Goal: Task Accomplishment & Management: Manage account settings

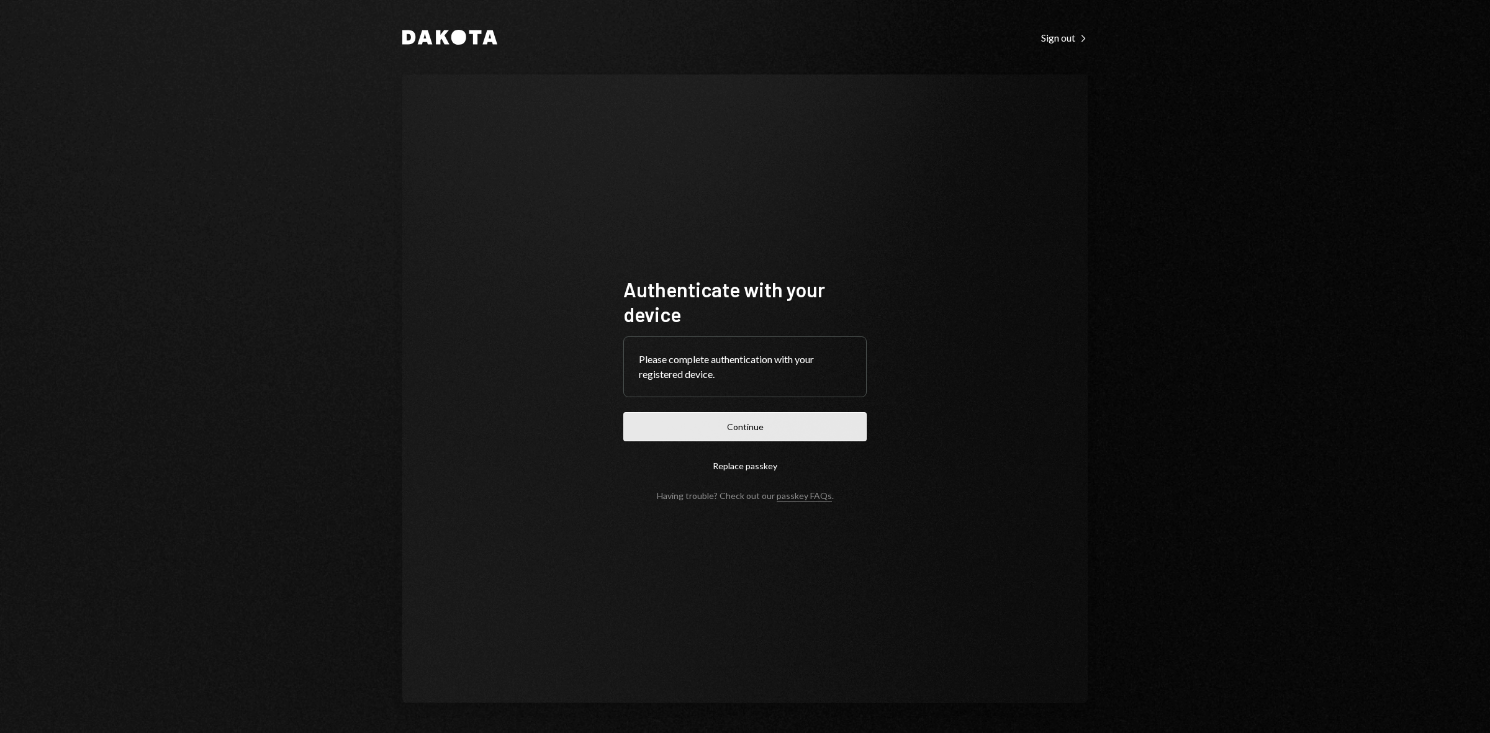
click at [759, 429] on button "Continue" at bounding box center [744, 426] width 243 height 29
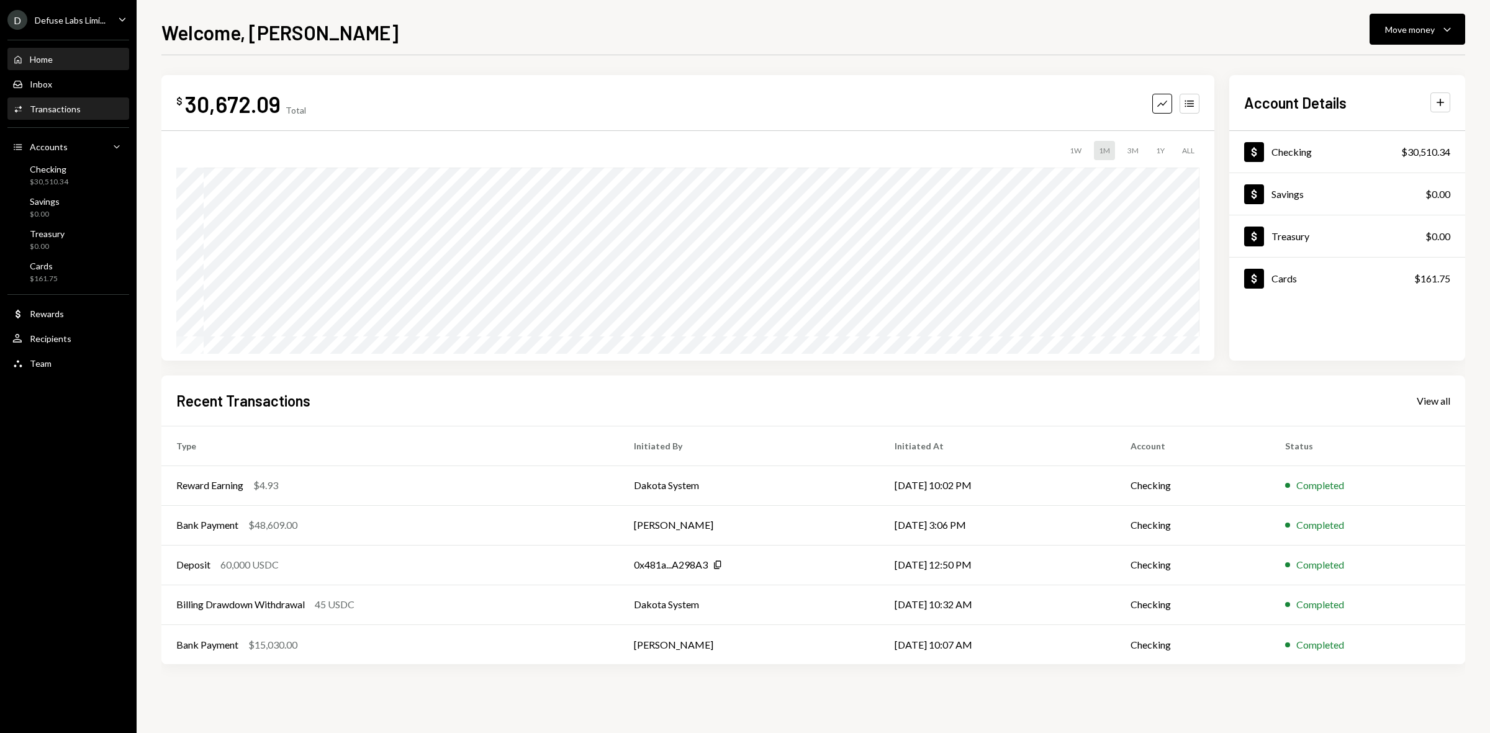
click at [61, 114] on div "Activities Transactions" at bounding box center [46, 109] width 68 height 11
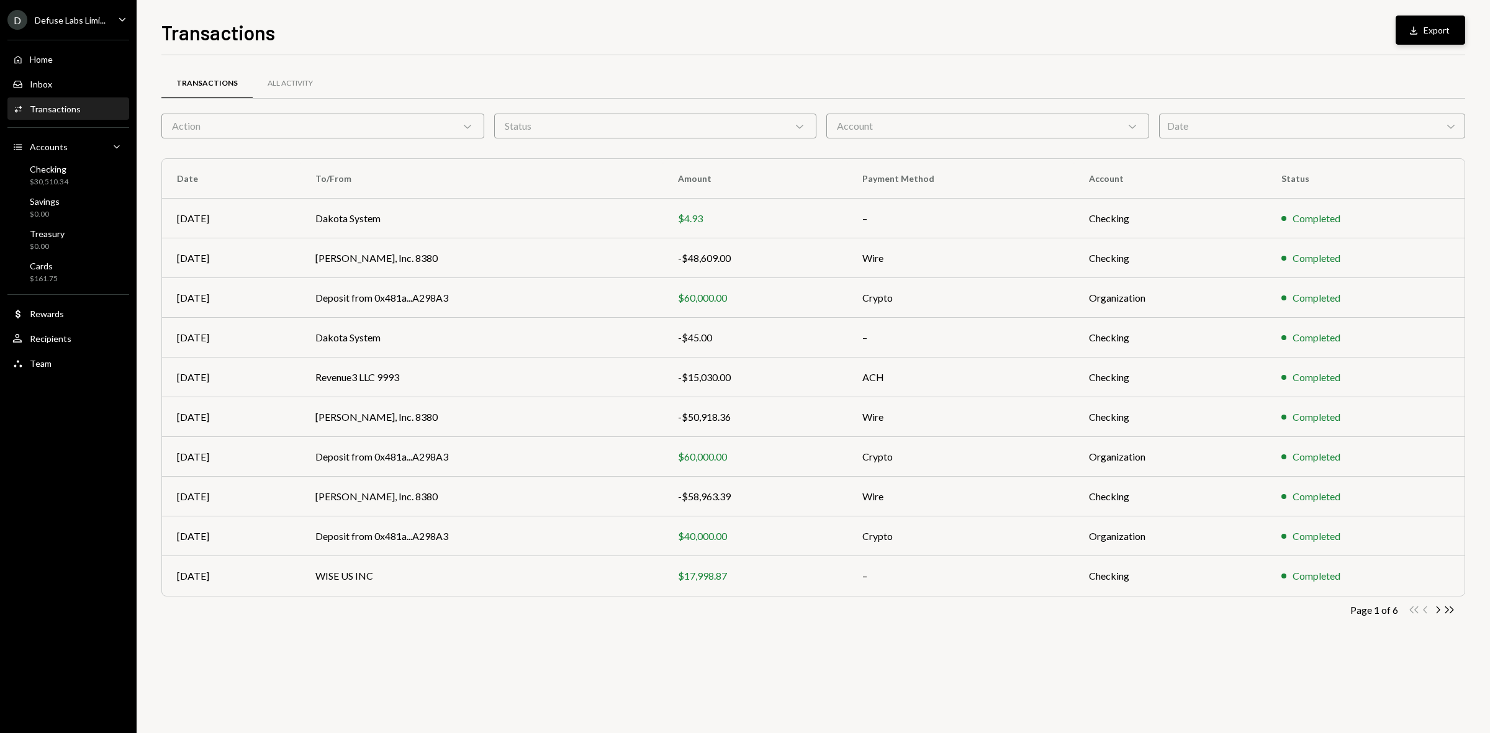
click at [1429, 35] on button "Download Export" at bounding box center [1431, 30] width 70 height 29
click at [78, 148] on div "Accounts Accounts Caret Down" at bounding box center [68, 147] width 112 height 14
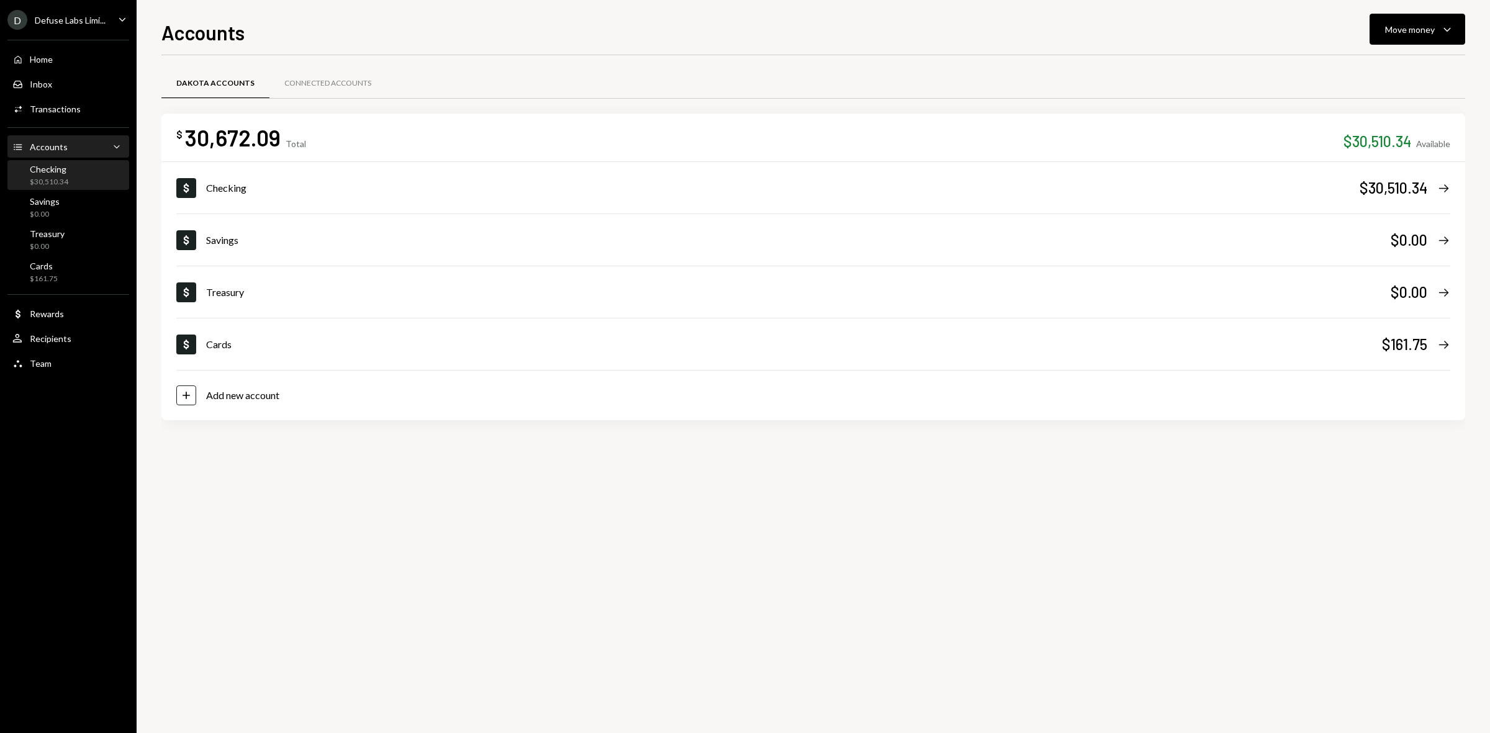
click at [67, 185] on div "Checking $30,510.34" at bounding box center [68, 176] width 112 height 24
